Goal: Task Accomplishment & Management: Complete application form

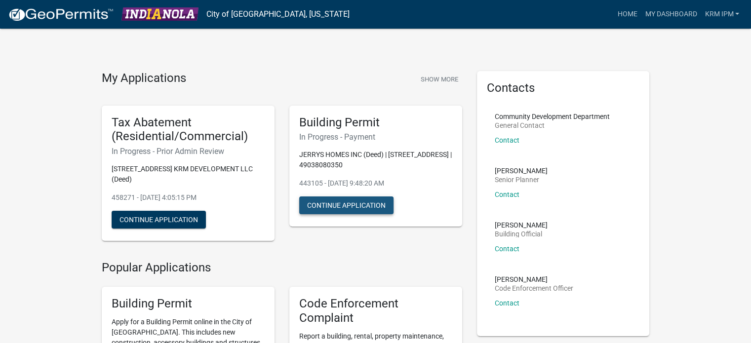
click at [340, 207] on button "Continue Application" at bounding box center [346, 206] width 94 height 18
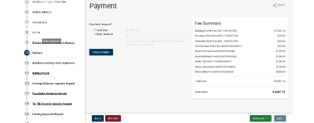
scroll to position [296, 0]
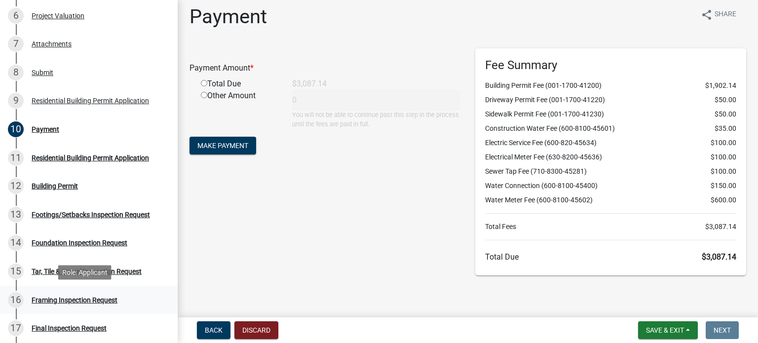
click at [111, 300] on div "Framing Inspection Request" at bounding box center [75, 300] width 86 height 7
click at [99, 300] on div "Framing Inspection Request" at bounding box center [75, 300] width 86 height 7
click at [55, 298] on div "Framing Inspection Request" at bounding box center [75, 300] width 86 height 7
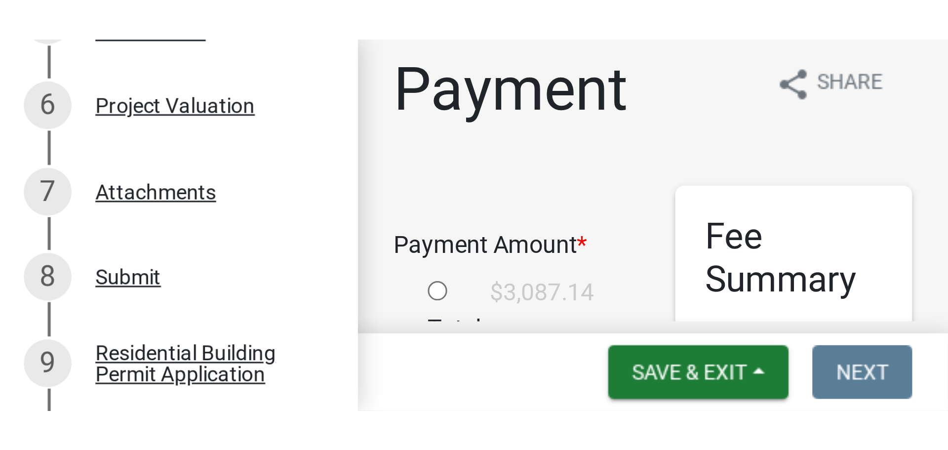
scroll to position [0, 0]
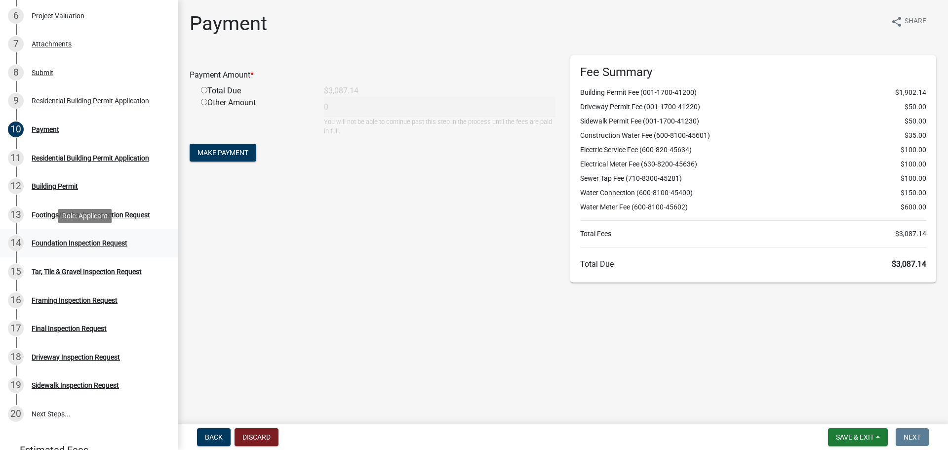
click at [88, 241] on div "Foundation Inspection Request" at bounding box center [80, 242] width 96 height 7
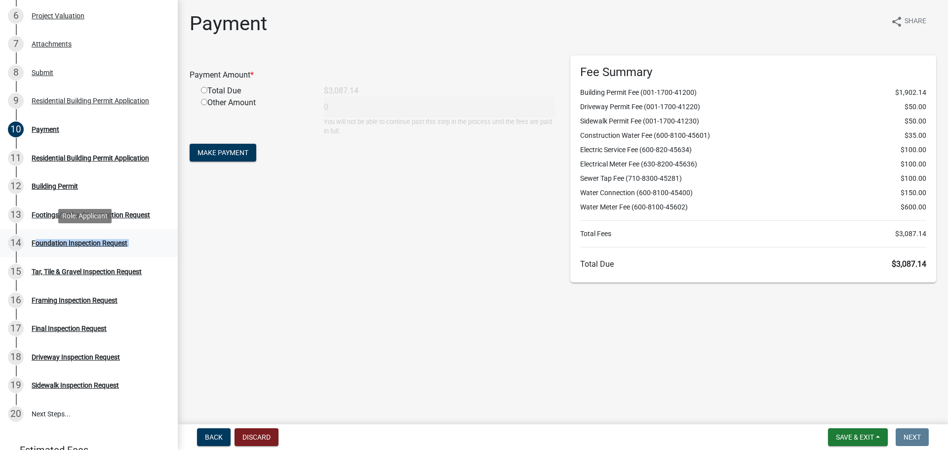
click at [88, 241] on div "Foundation Inspection Request" at bounding box center [80, 242] width 96 height 7
click at [204, 89] on input "radio" at bounding box center [204, 90] width 6 height 6
radio input "true"
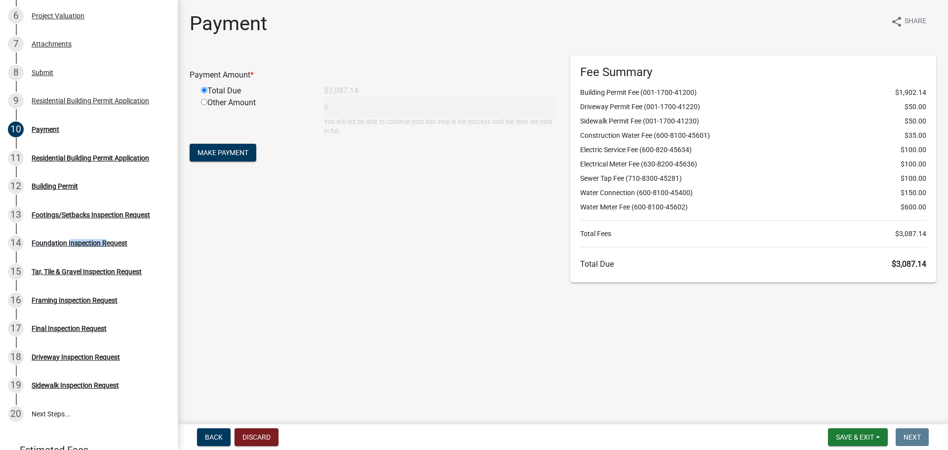
type input "3087.14"
click at [223, 157] on span "Make Payment" at bounding box center [222, 153] width 51 height 8
